Goal: Transaction & Acquisition: Purchase product/service

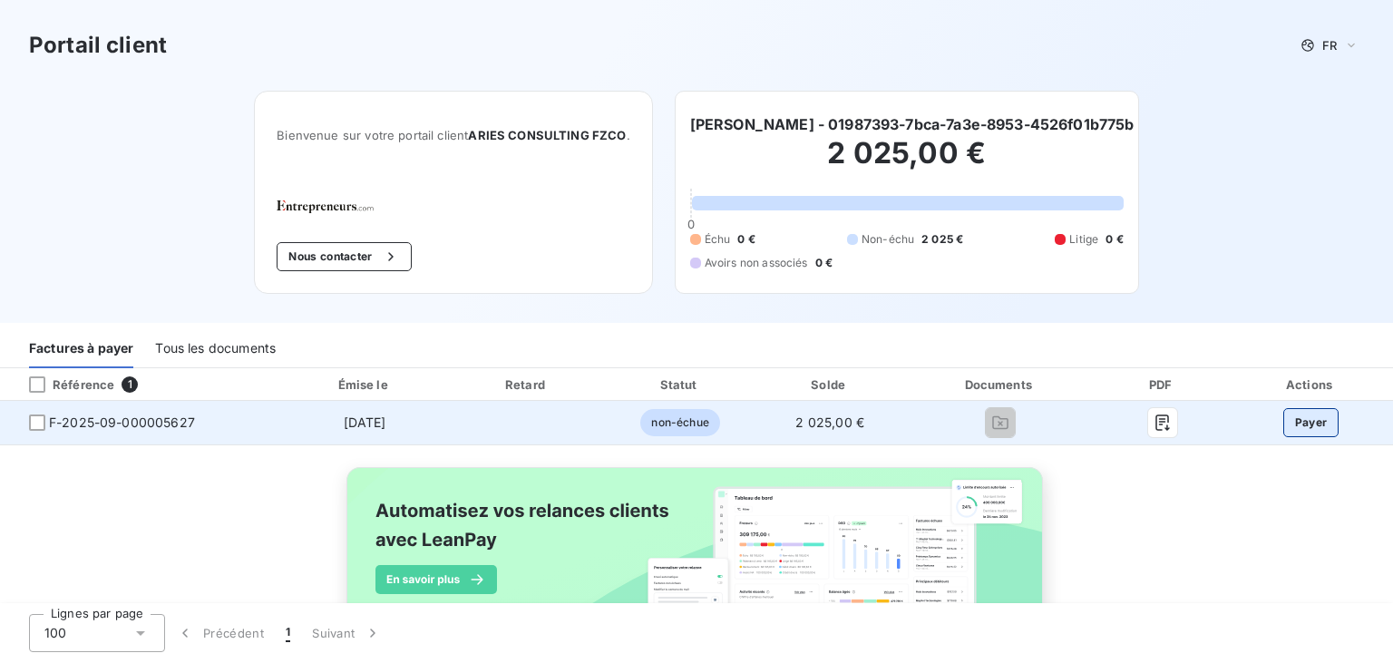
click at [1295, 418] on button "Payer" at bounding box center [1311, 422] width 56 height 29
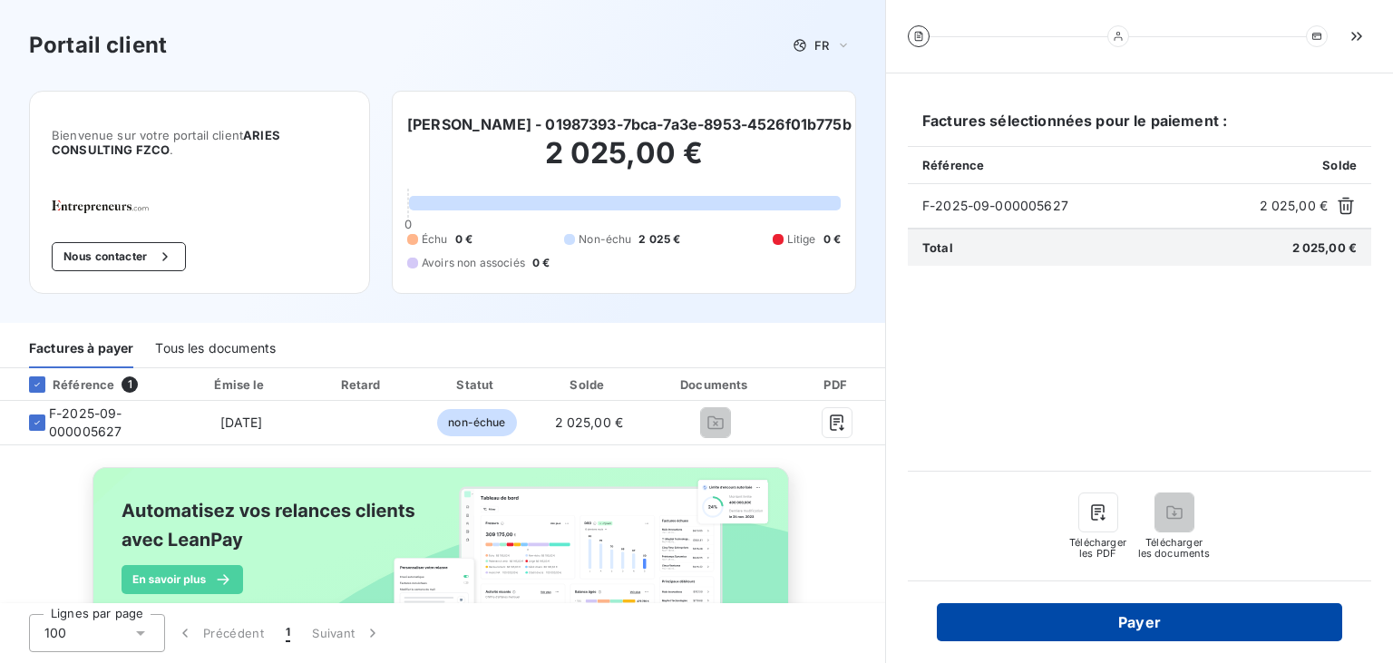
click at [1169, 619] on button "Payer" at bounding box center [1139, 622] width 405 height 38
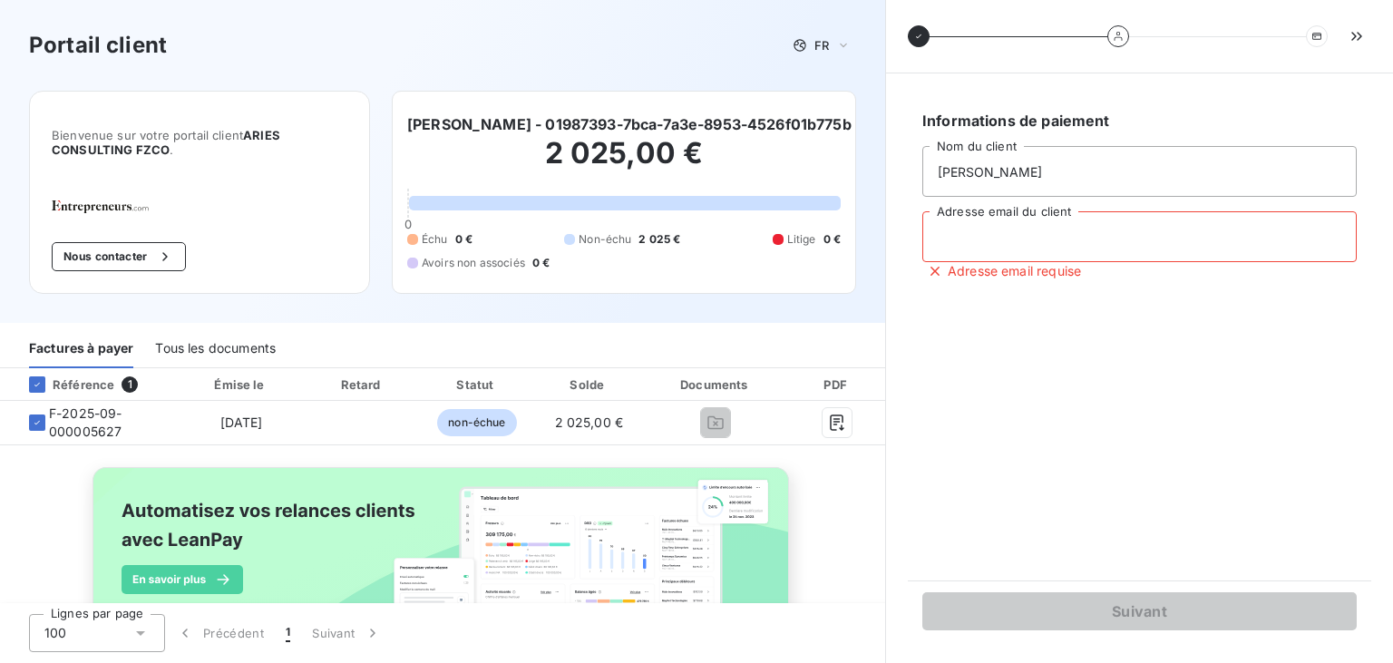
click at [1021, 246] on input "Adresse email du client" at bounding box center [1139, 236] width 434 height 51
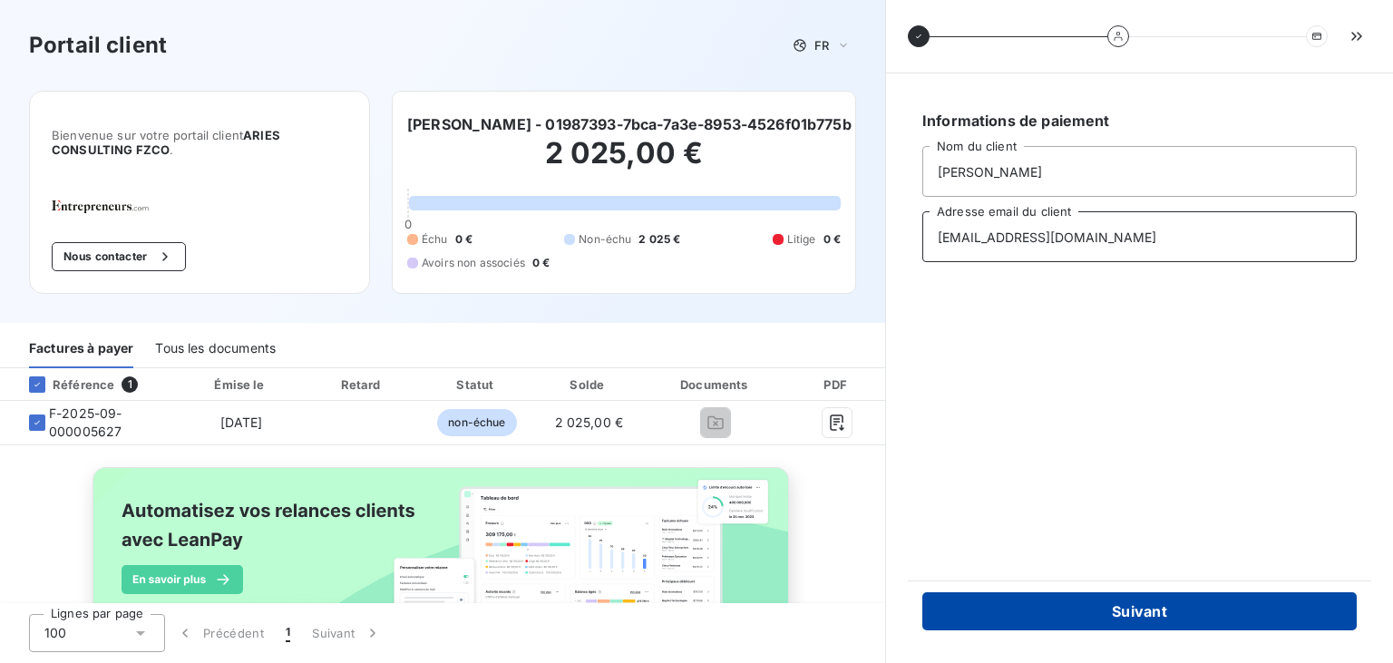
type input "[EMAIL_ADDRESS][DOMAIN_NAME]"
click at [1095, 601] on button "Suivant" at bounding box center [1139, 611] width 434 height 38
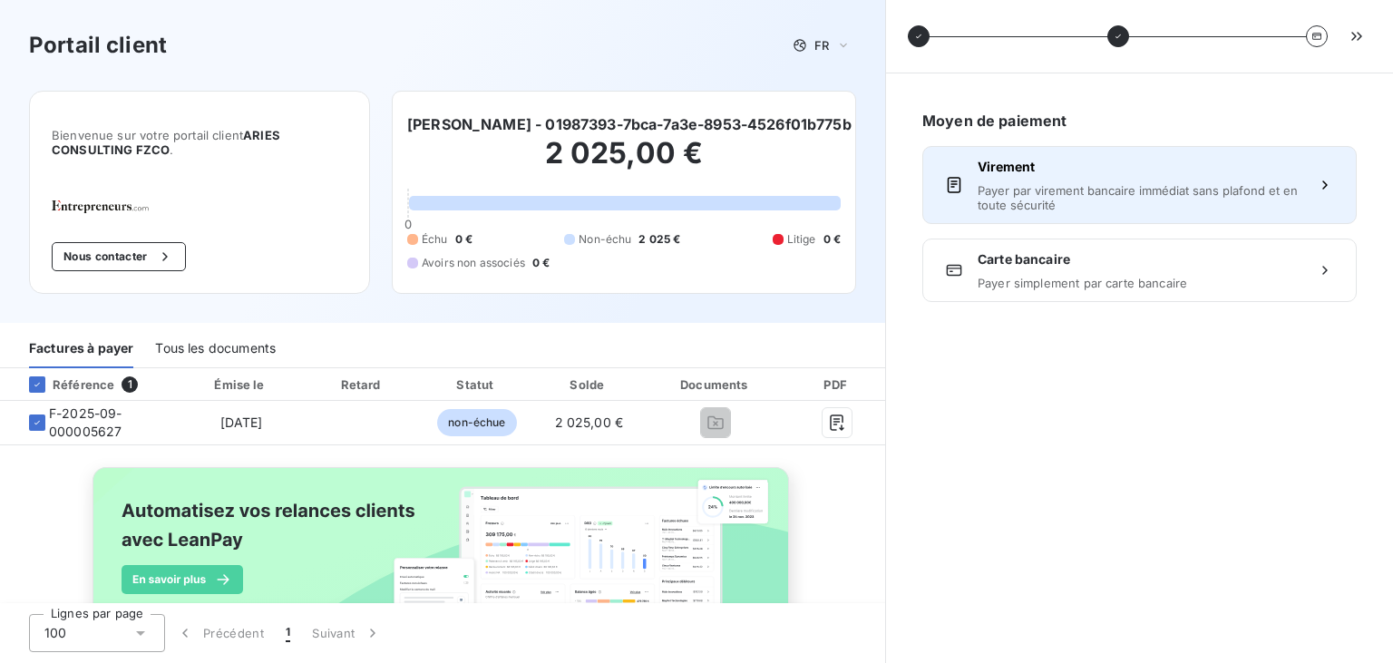
click at [1159, 180] on div "Virement Payer par virement bancaire immédiat sans plafond et en toute sécurité" at bounding box center [1140, 185] width 324 height 54
